Goal: Use online tool/utility: Utilize a website feature to perform a specific function

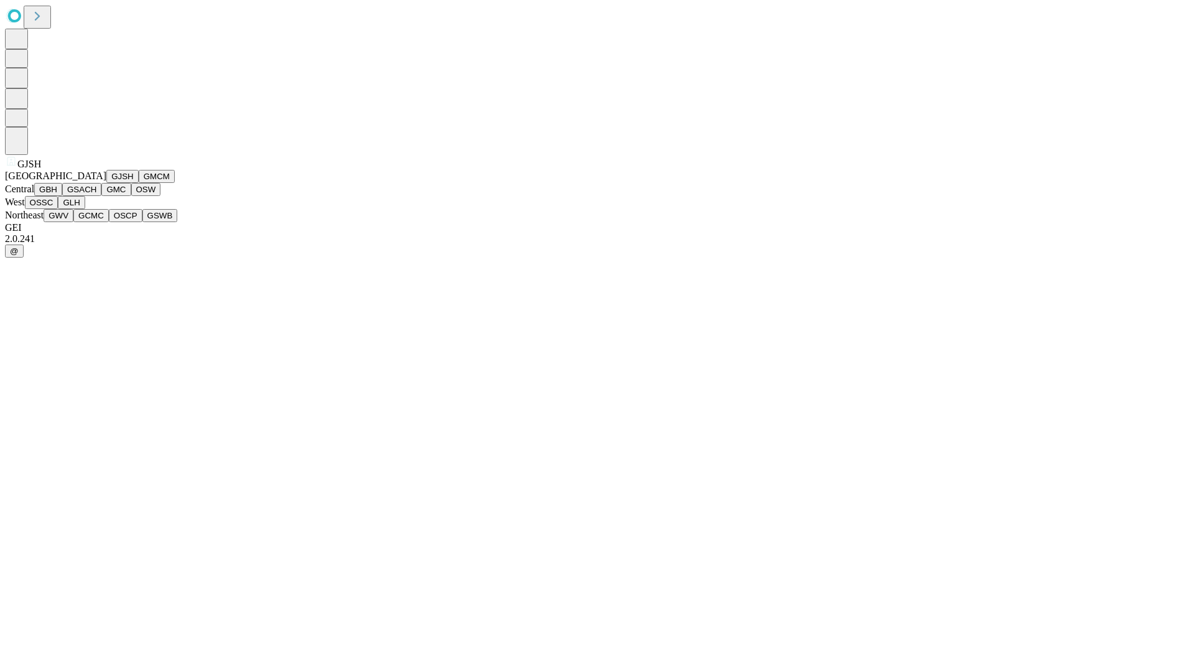
click at [106, 183] on button "GJSH" at bounding box center [122, 176] width 32 height 13
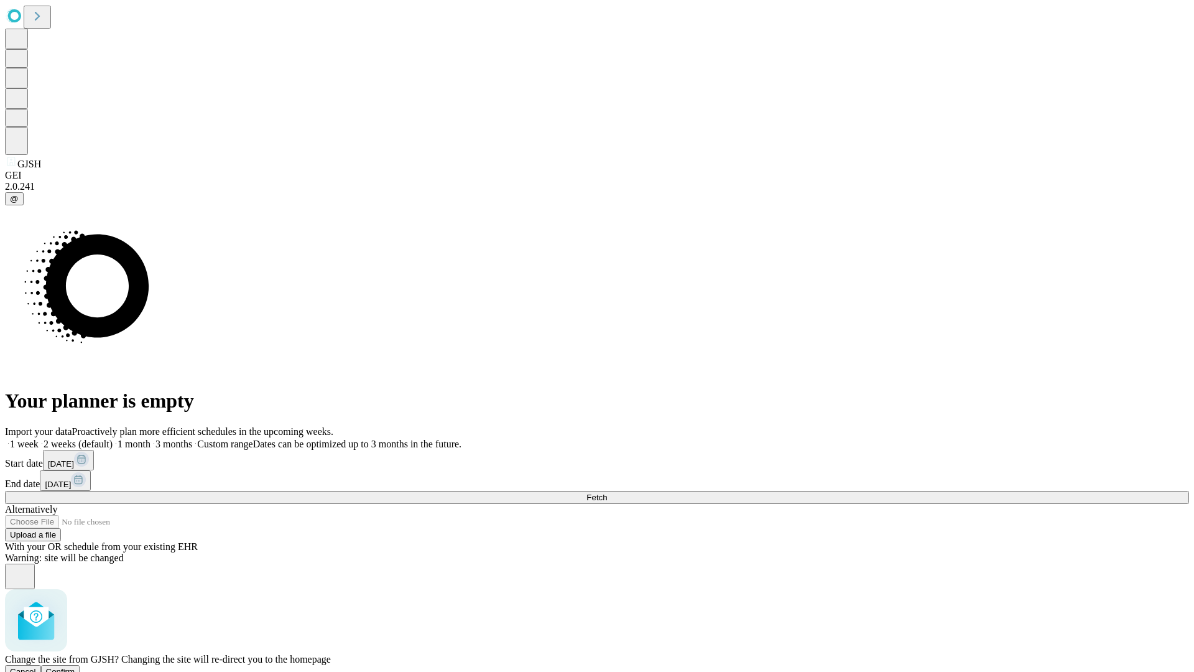
click at [75, 667] on span "Confirm" at bounding box center [60, 671] width 29 height 9
click at [113, 438] on label "2 weeks (default)" at bounding box center [76, 443] width 74 height 11
click at [607, 492] on span "Fetch" at bounding box center [596, 496] width 21 height 9
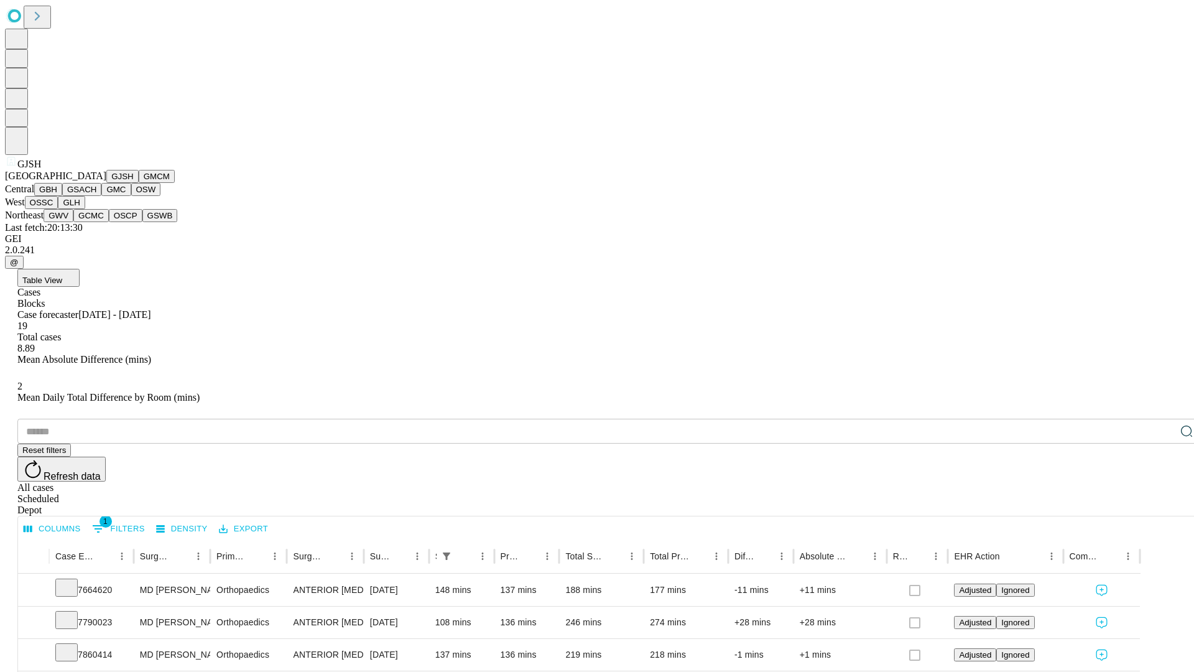
click at [139, 183] on button "GMCM" at bounding box center [157, 176] width 36 height 13
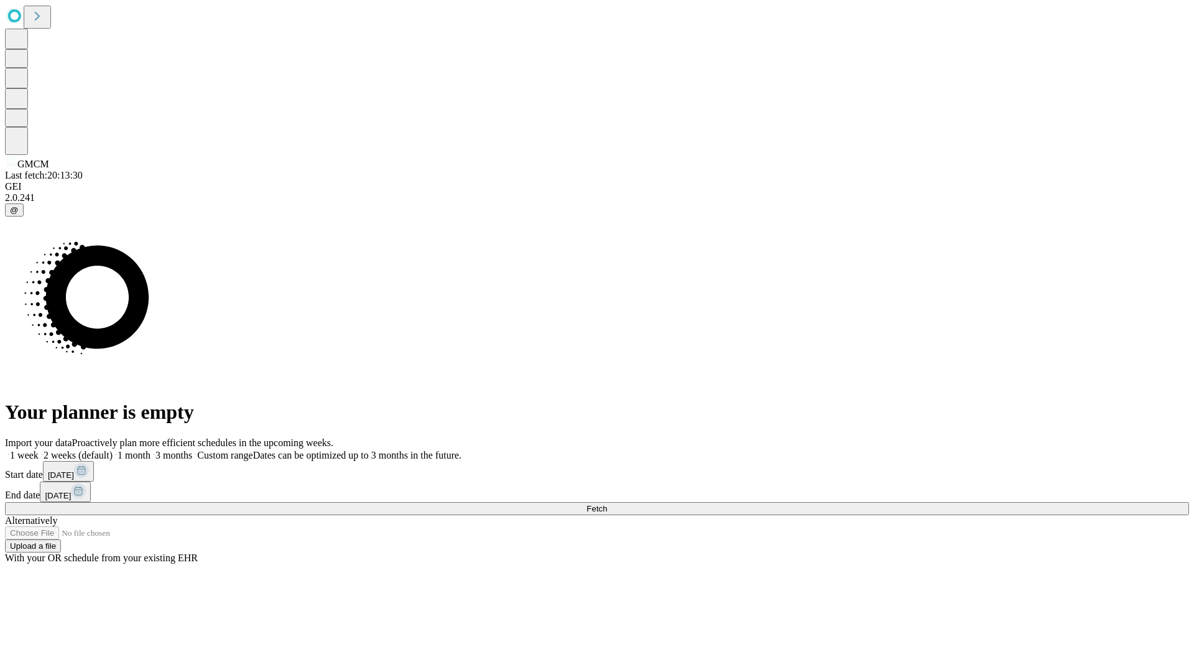
click at [113, 450] on label "2 weeks (default)" at bounding box center [76, 455] width 74 height 11
click at [607, 504] on span "Fetch" at bounding box center [596, 508] width 21 height 9
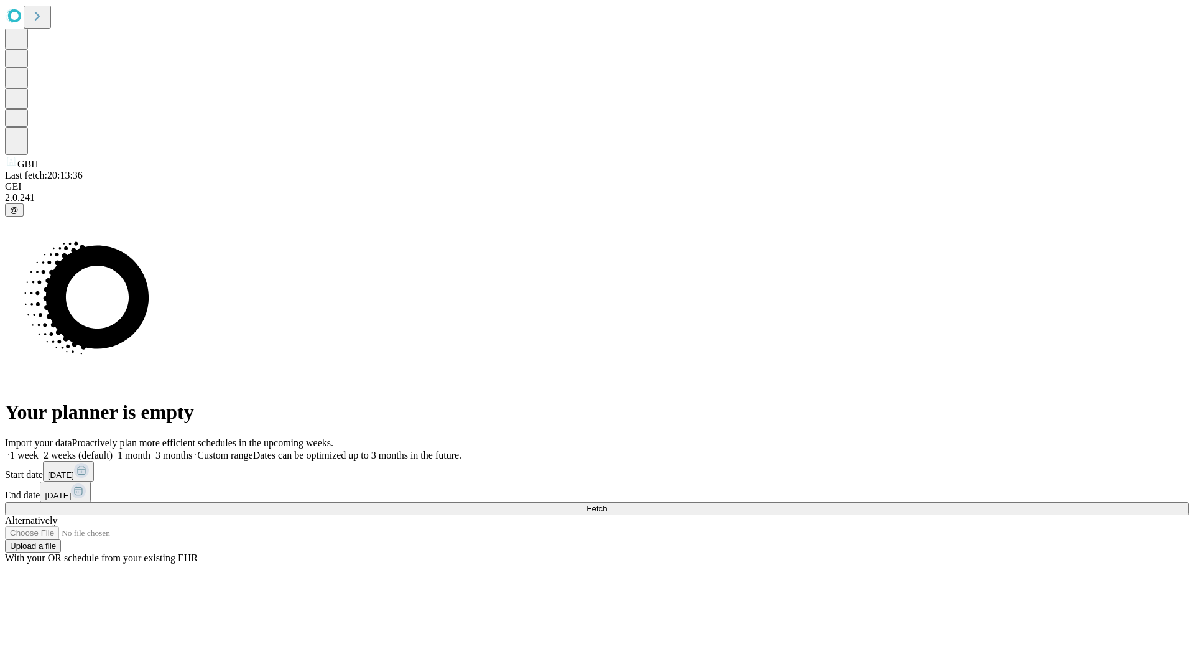
click at [113, 450] on label "2 weeks (default)" at bounding box center [76, 455] width 74 height 11
click at [607, 504] on span "Fetch" at bounding box center [596, 508] width 21 height 9
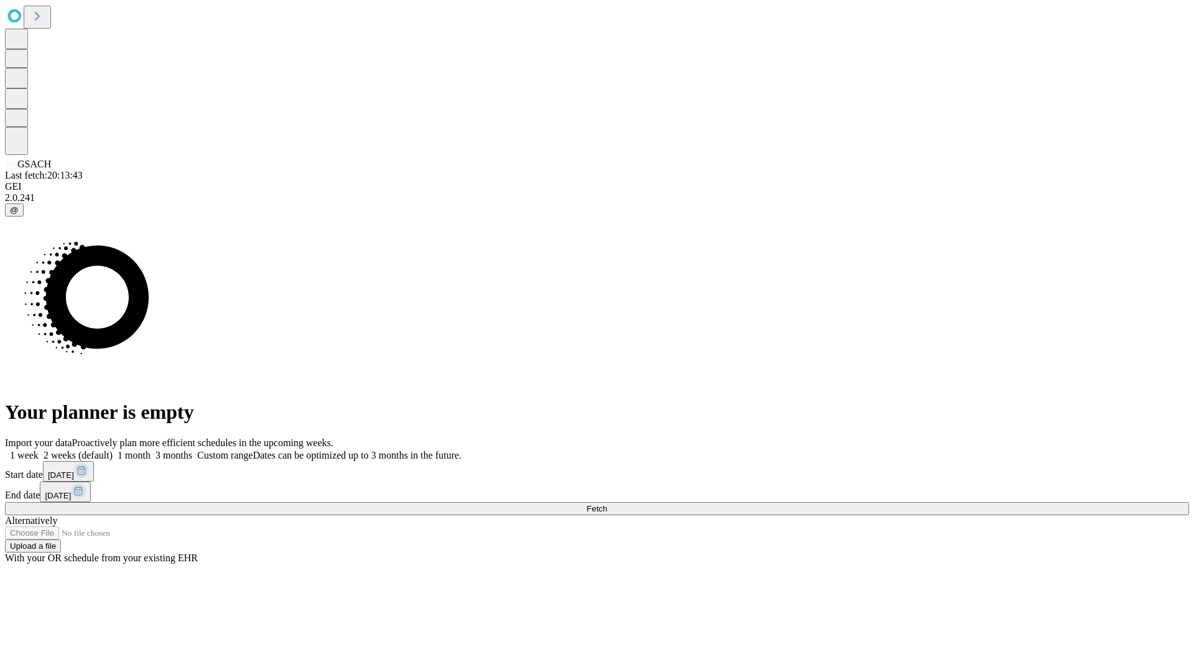
click at [607, 504] on span "Fetch" at bounding box center [596, 508] width 21 height 9
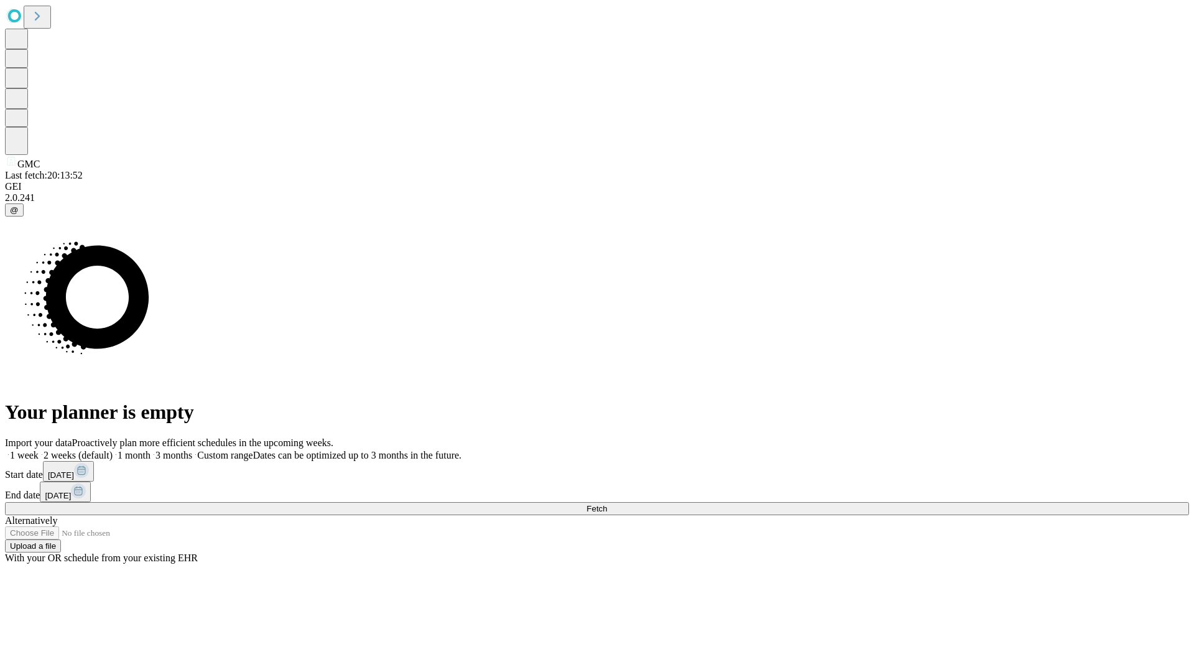
click at [113, 450] on label "2 weeks (default)" at bounding box center [76, 455] width 74 height 11
click at [607, 504] on span "Fetch" at bounding box center [596, 508] width 21 height 9
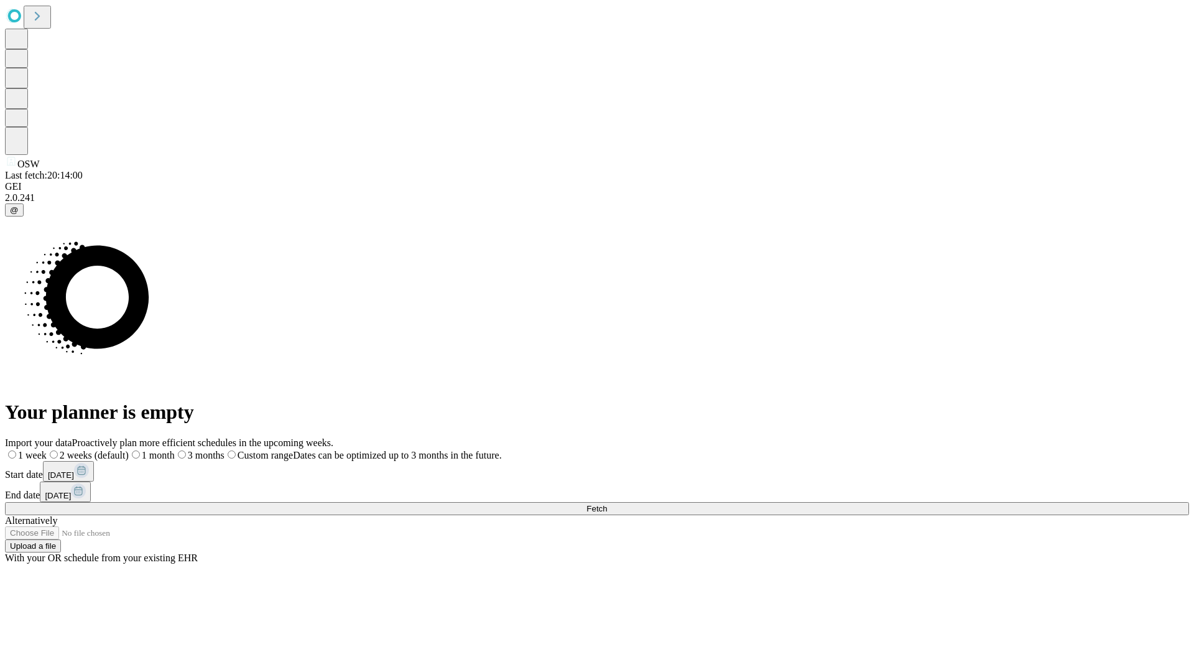
click at [129, 450] on label "2 weeks (default)" at bounding box center [88, 455] width 82 height 11
click at [607, 504] on span "Fetch" at bounding box center [596, 508] width 21 height 9
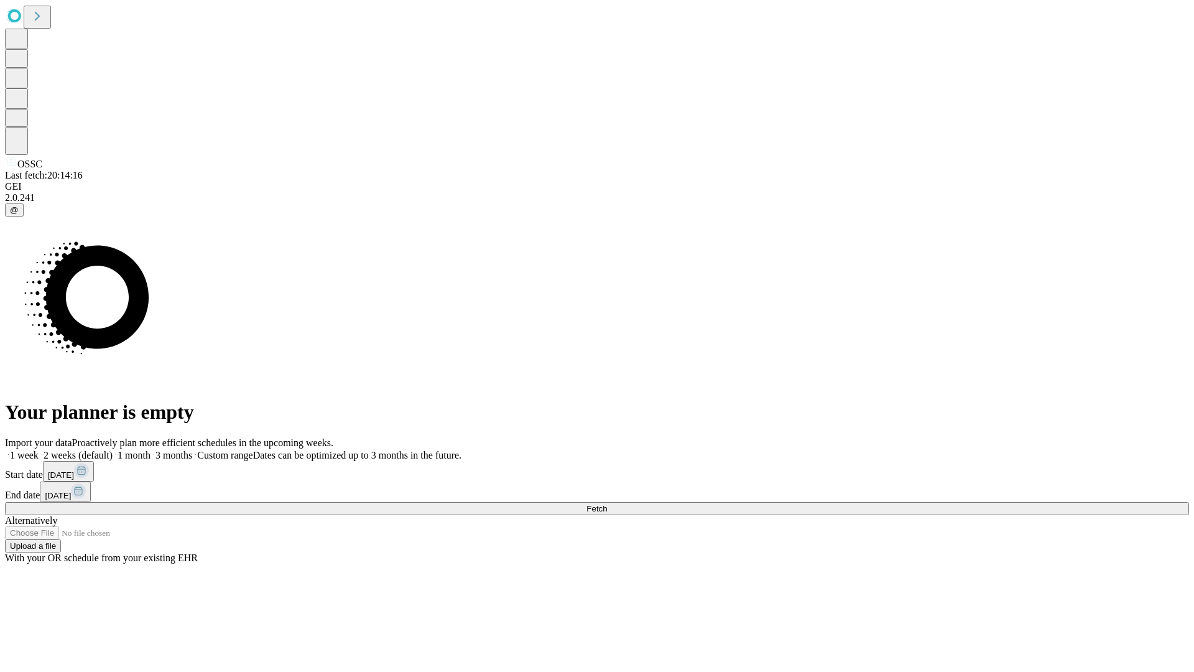
click at [113, 450] on label "2 weeks (default)" at bounding box center [76, 455] width 74 height 11
click at [607, 504] on span "Fetch" at bounding box center [596, 508] width 21 height 9
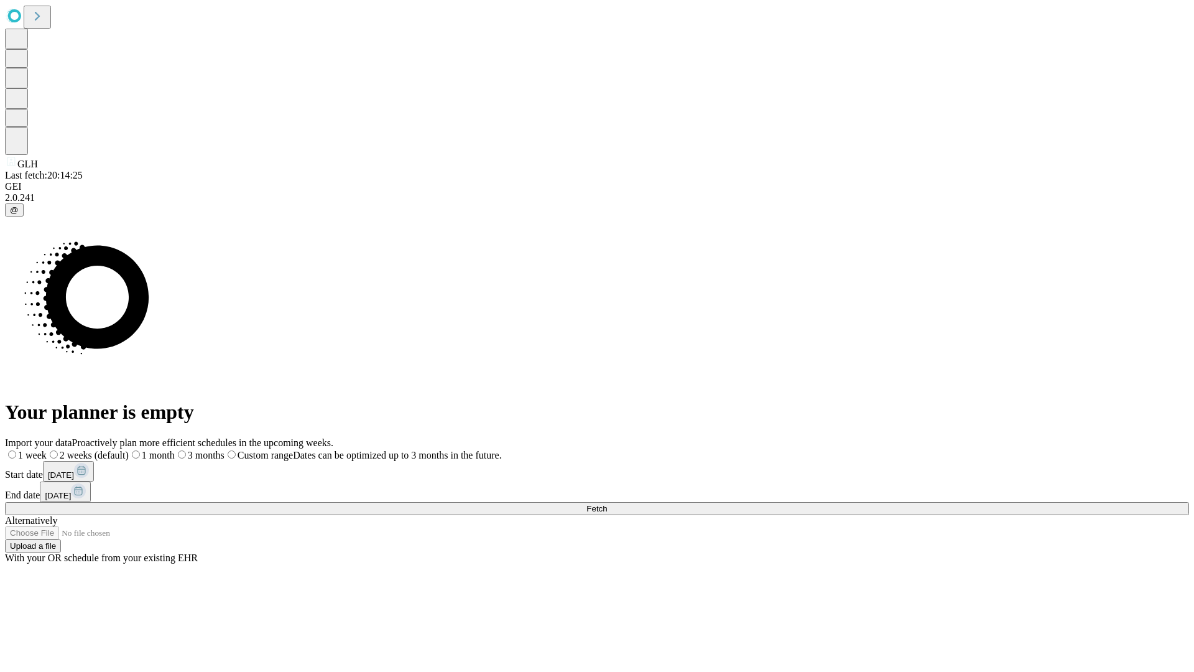
click at [129, 450] on label "2 weeks (default)" at bounding box center [88, 455] width 82 height 11
click at [607, 504] on span "Fetch" at bounding box center [596, 508] width 21 height 9
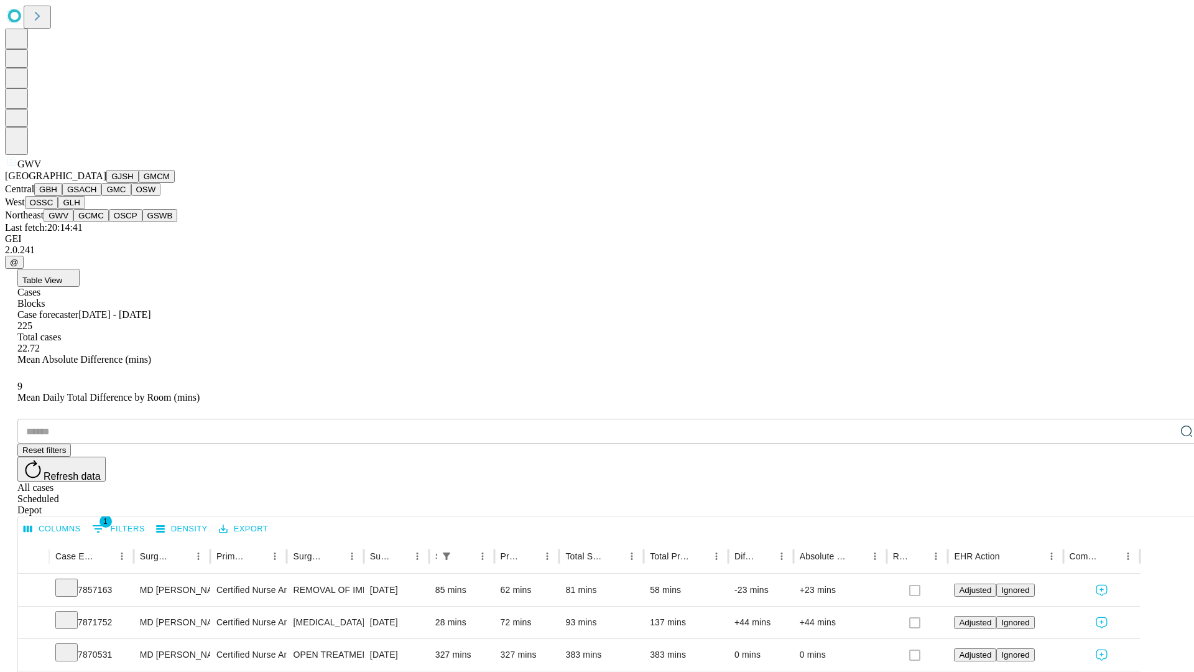
click at [96, 222] on button "GCMC" at bounding box center [90, 215] width 35 height 13
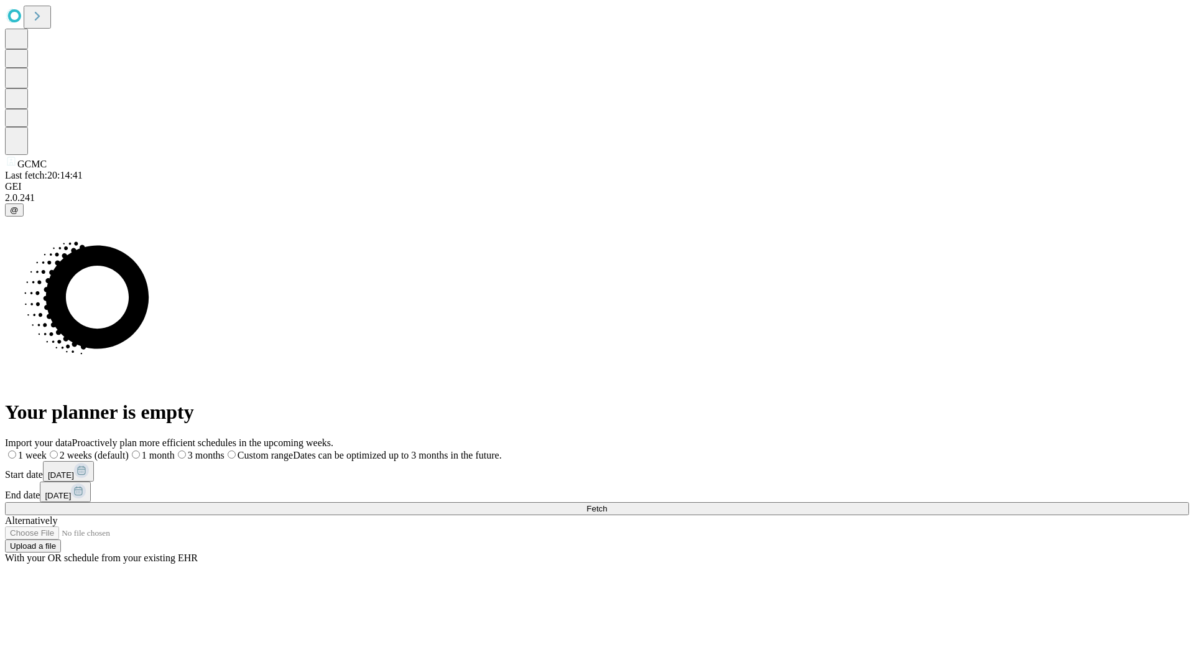
click at [129, 450] on label "2 weeks (default)" at bounding box center [88, 455] width 82 height 11
click at [607, 504] on span "Fetch" at bounding box center [596, 508] width 21 height 9
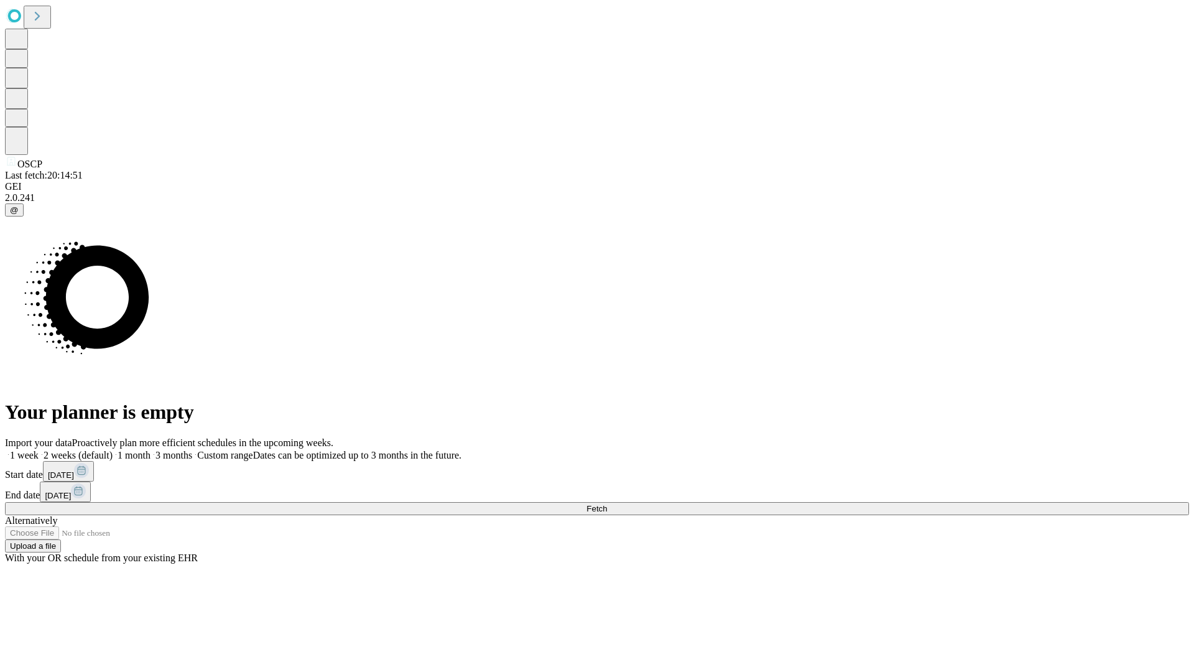
click at [113, 450] on label "2 weeks (default)" at bounding box center [76, 455] width 74 height 11
click at [607, 504] on span "Fetch" at bounding box center [596, 508] width 21 height 9
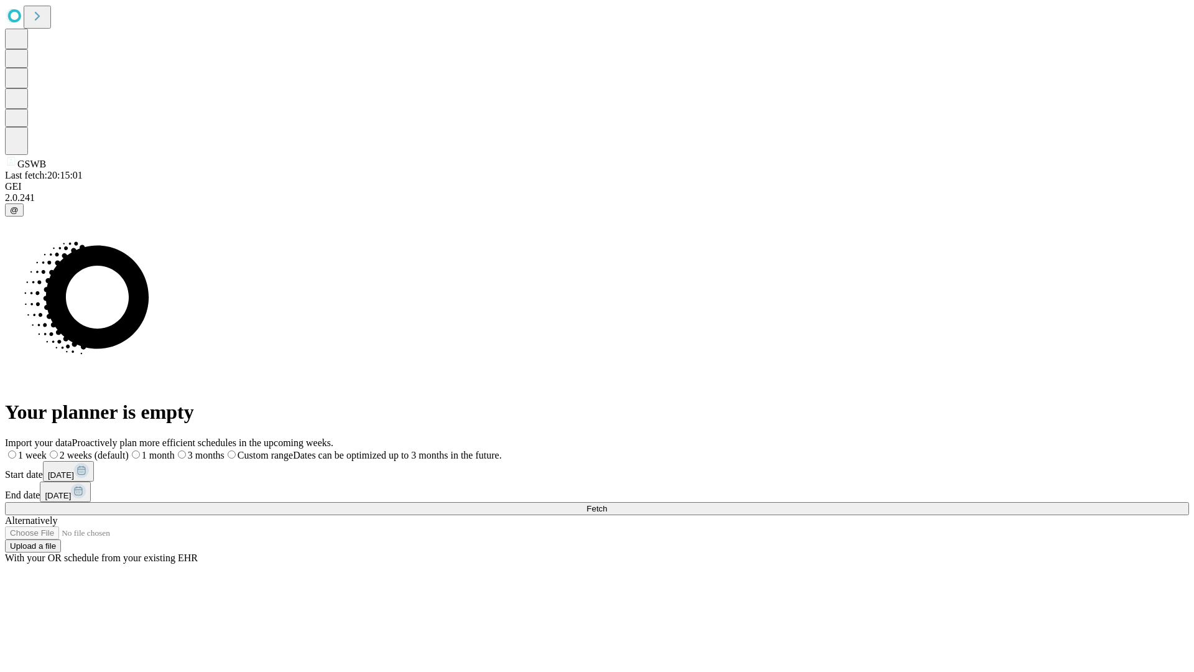
click at [129, 450] on label "2 weeks (default)" at bounding box center [88, 455] width 82 height 11
click at [607, 504] on span "Fetch" at bounding box center [596, 508] width 21 height 9
